Goal: Find specific page/section: Find specific page/section

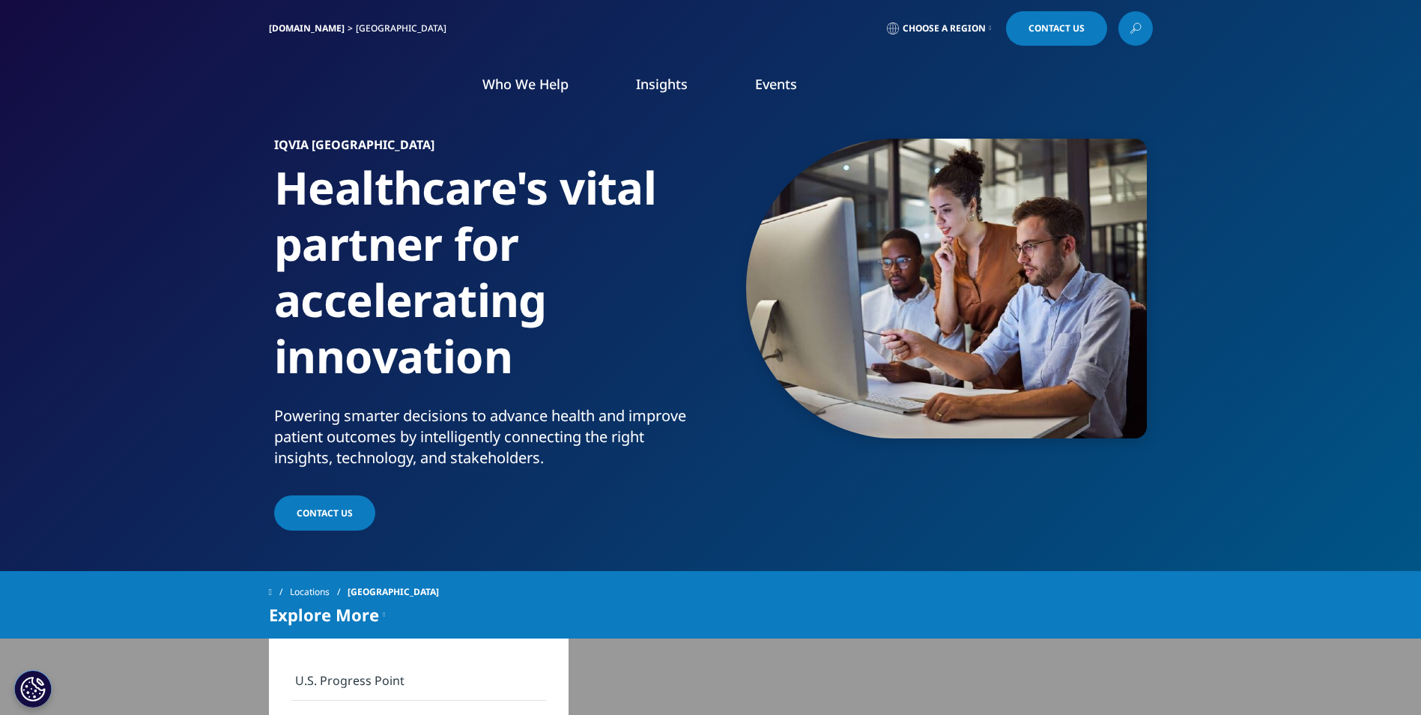
click at [285, 26] on link "[DOMAIN_NAME]" at bounding box center [307, 28] width 76 height 13
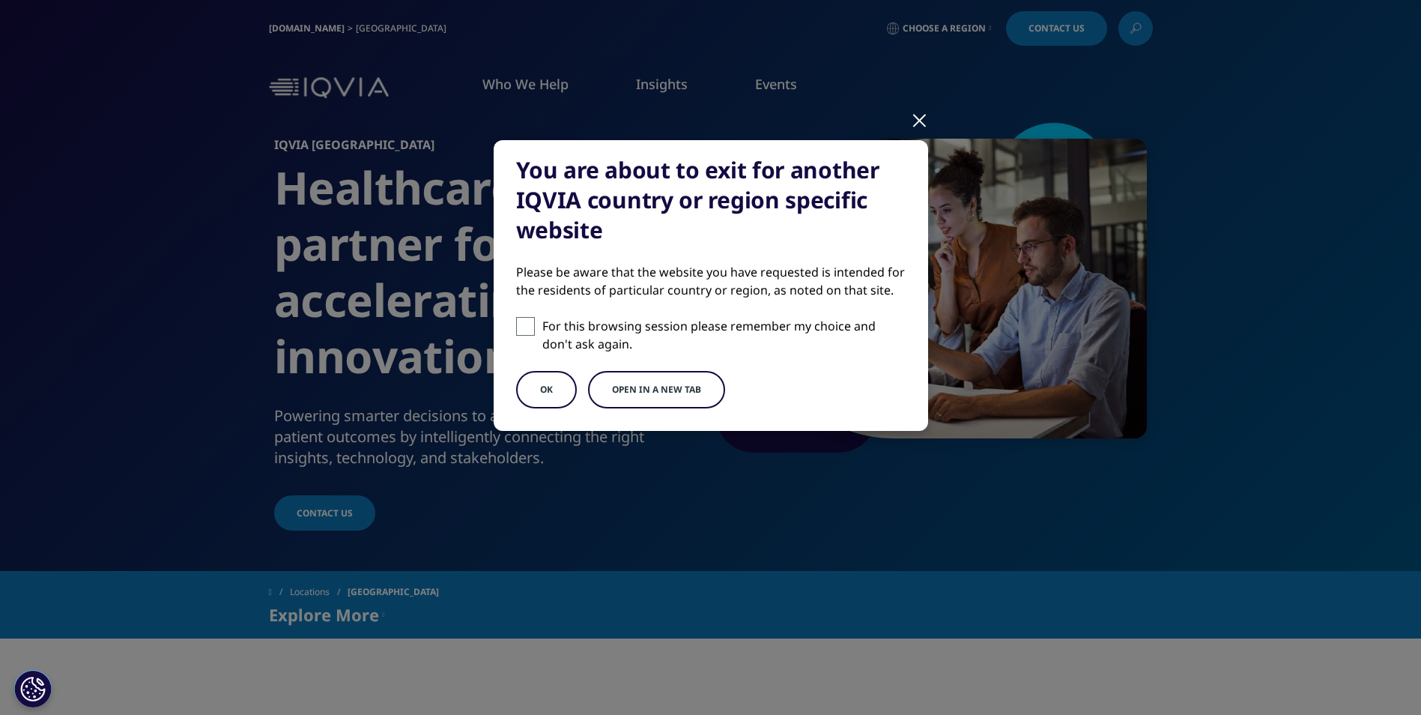
click at [553, 391] on button "OK" at bounding box center [546, 389] width 61 height 37
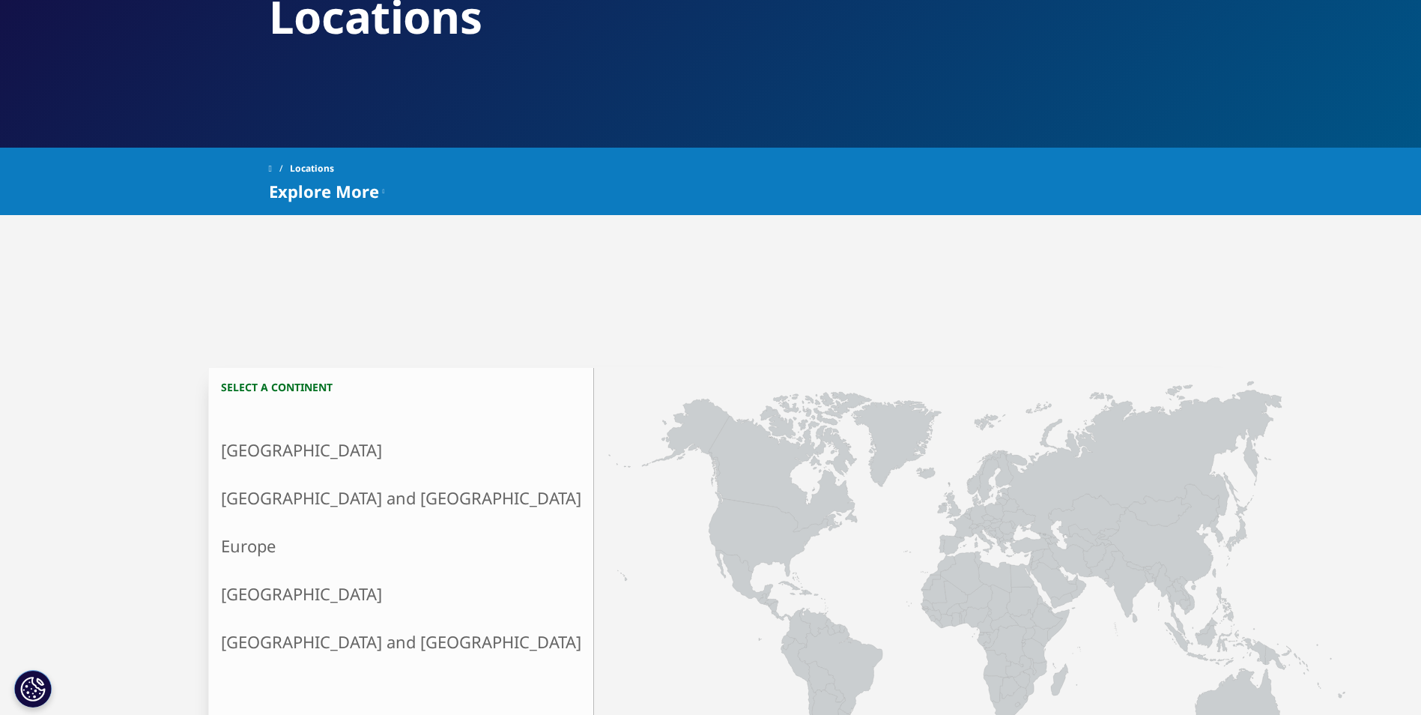
scroll to position [300, 0]
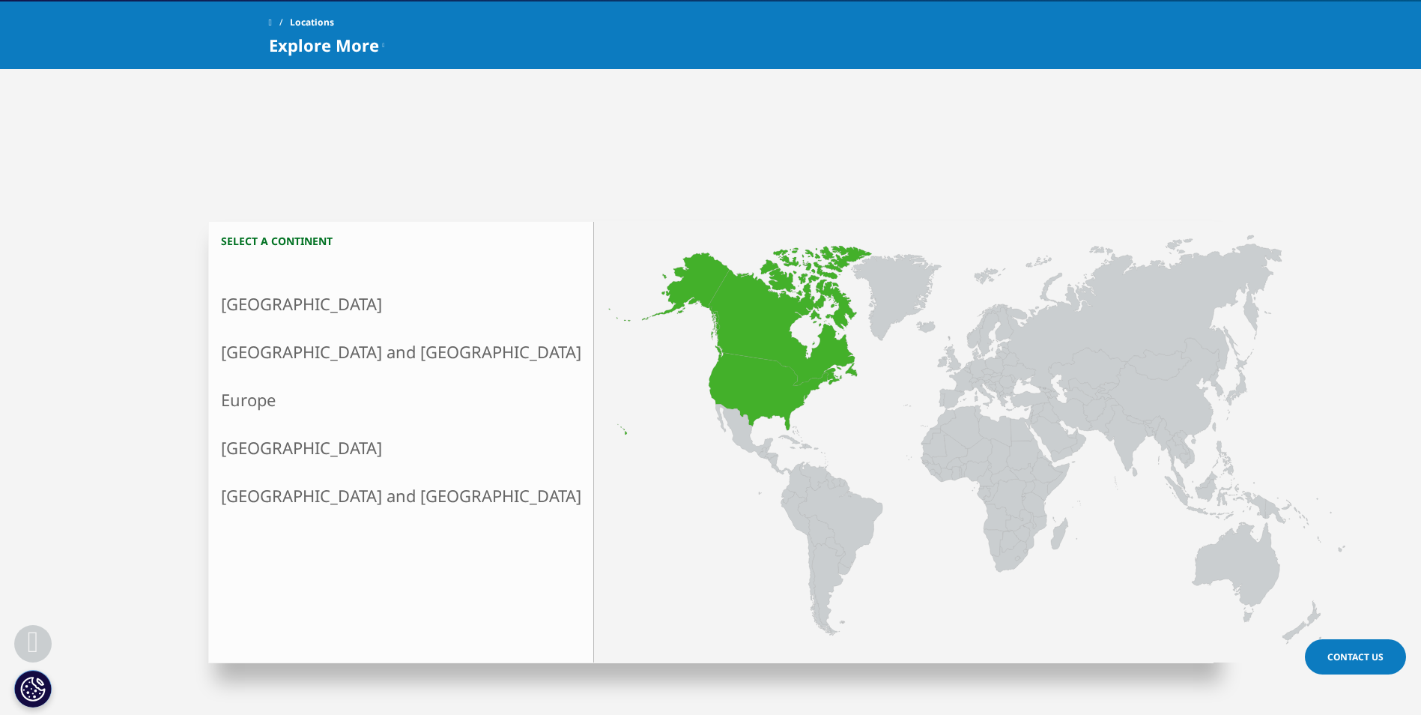
click at [279, 307] on link "[GEOGRAPHIC_DATA]" at bounding box center [401, 304] width 384 height 48
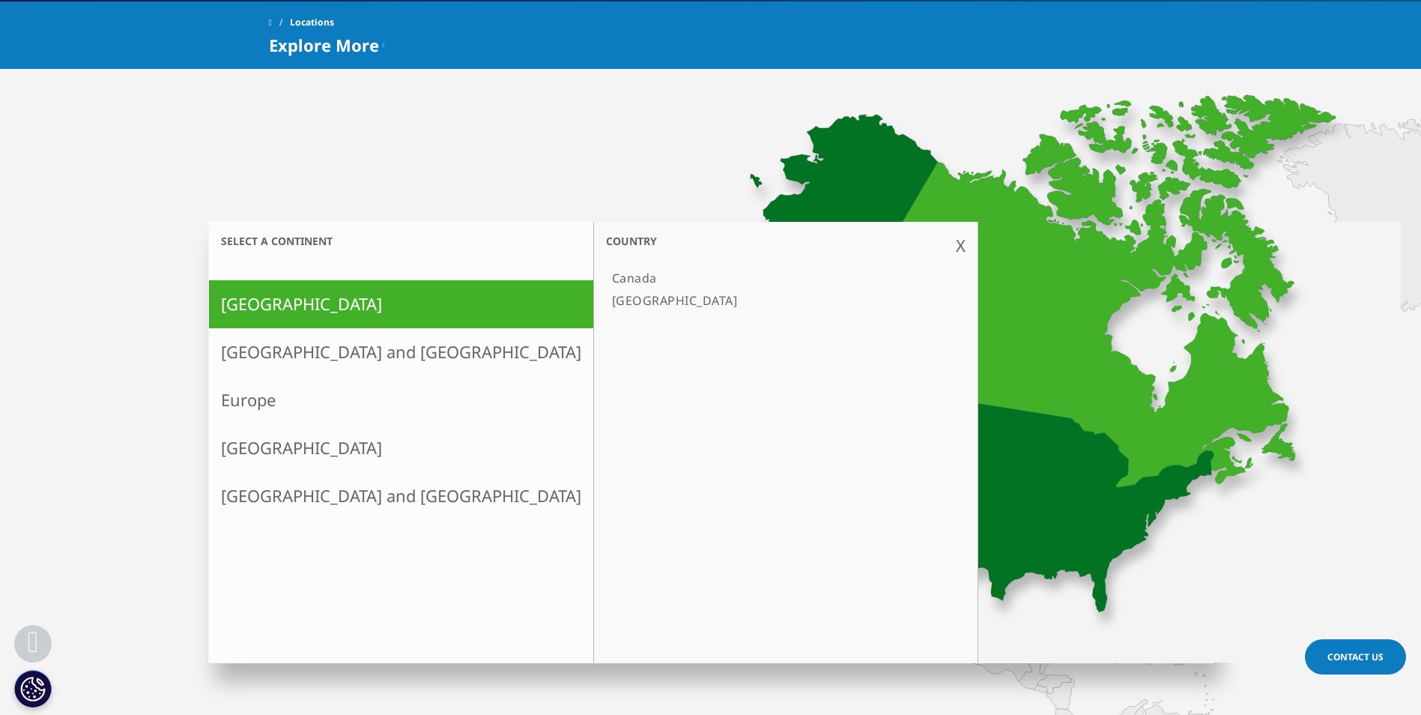
click at [606, 298] on link "[GEOGRAPHIC_DATA]" at bounding box center [778, 300] width 345 height 22
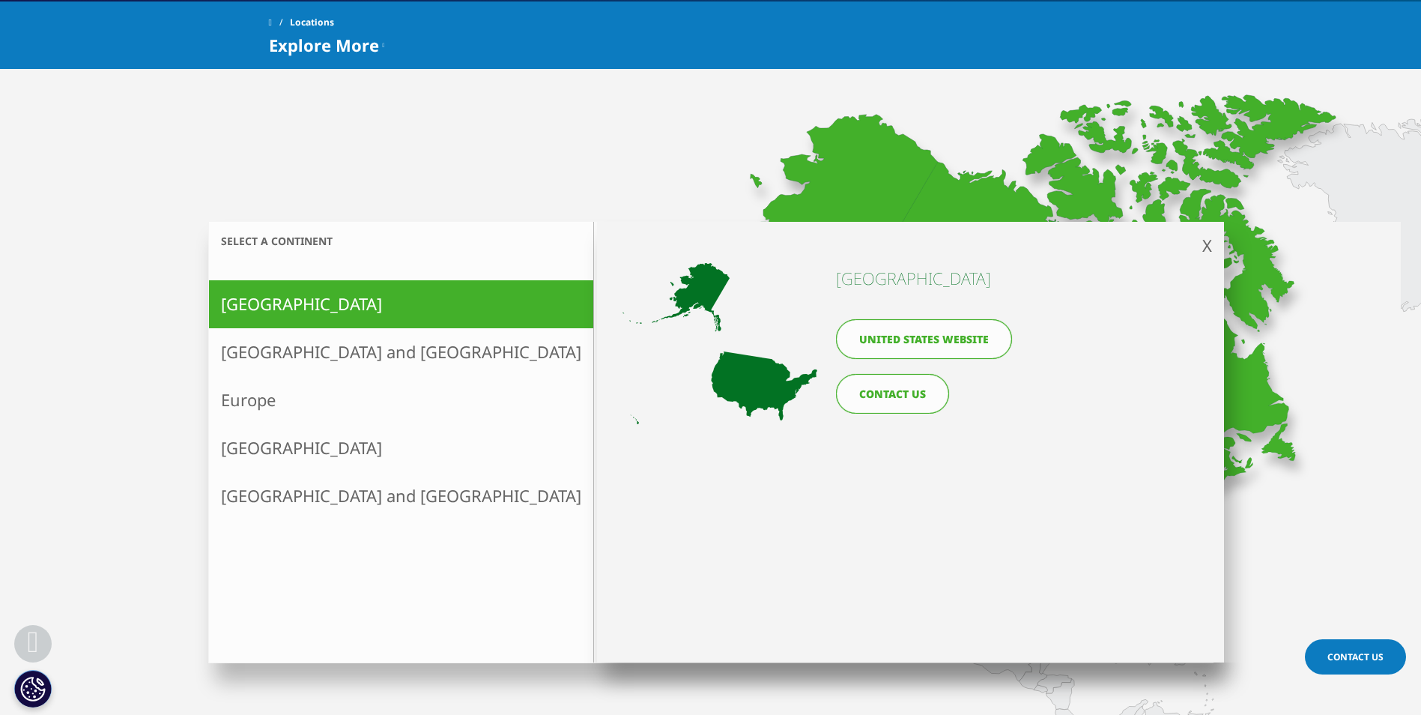
click at [901, 350] on link "United States website" at bounding box center [924, 339] width 176 height 40
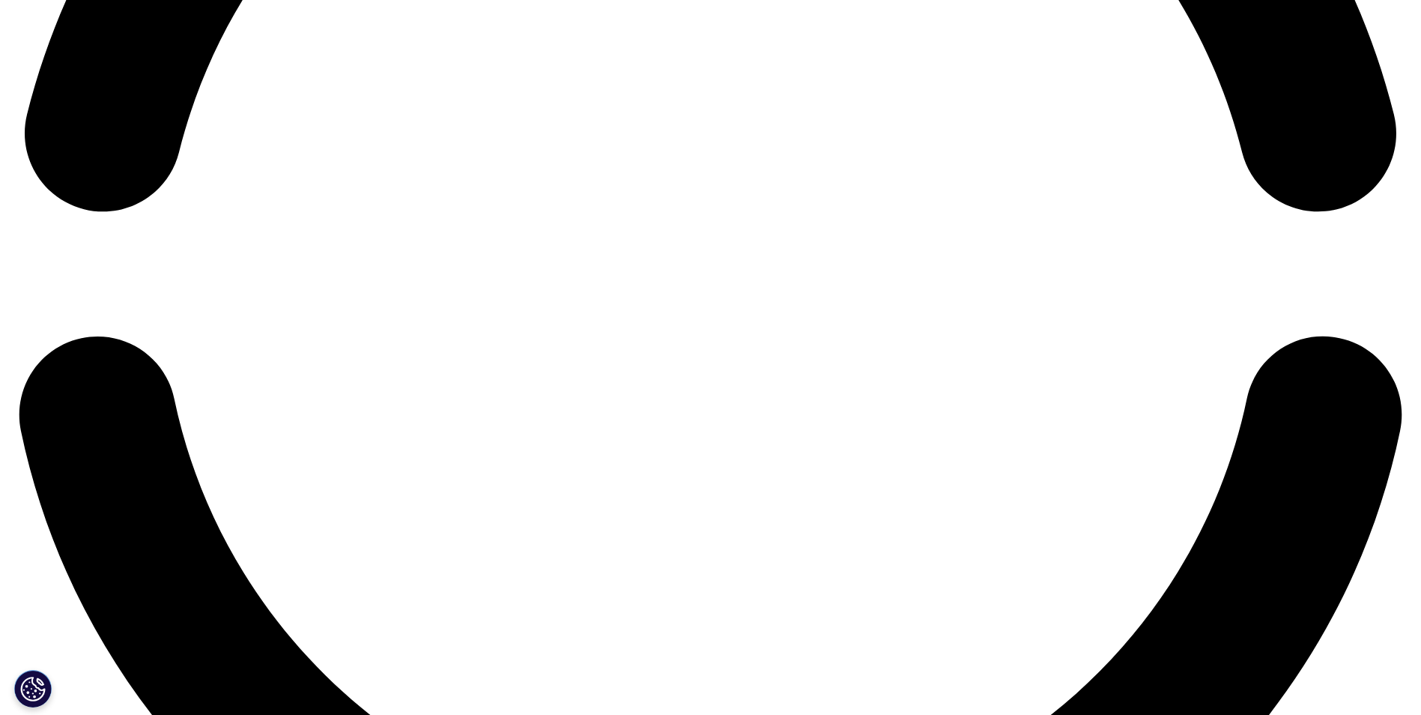
scroll to position [3266, 0]
